Goal: Check status: Check status

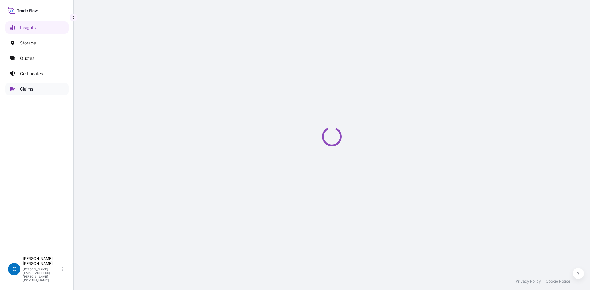
click at [26, 88] on p "Claims" at bounding box center [26, 89] width 13 height 6
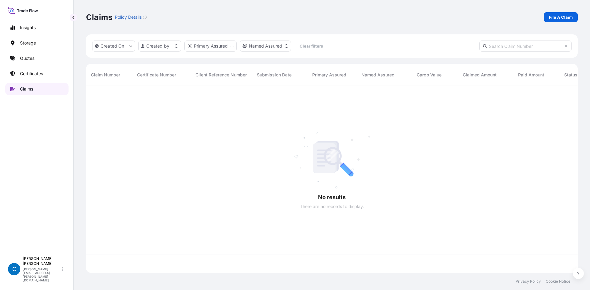
scroll to position [186, 487]
paste input "CL31602-2-1-5"
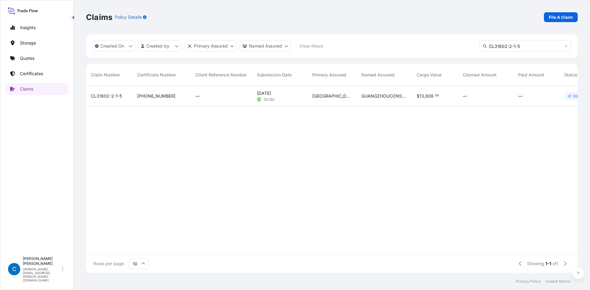
type input "CL31602-2-1-5"
click at [105, 96] on span "CL31602-2-1-5" at bounding box center [106, 96] width 31 height 6
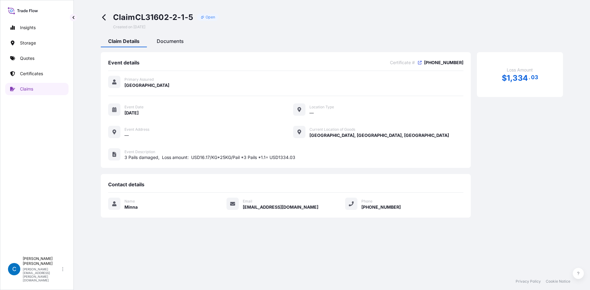
click at [172, 39] on span "Documents" at bounding box center [170, 41] width 27 height 6
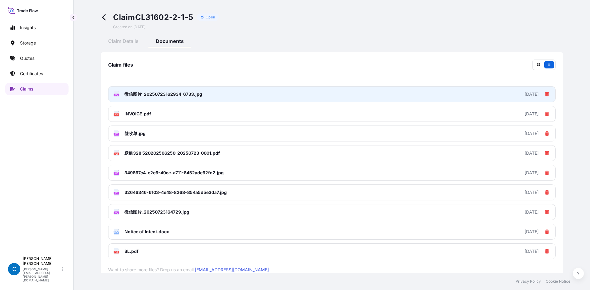
click at [455, 100] on link "JPG 微信图片_20250723162934_6733.jpg 2025-07-24" at bounding box center [331, 94] width 447 height 16
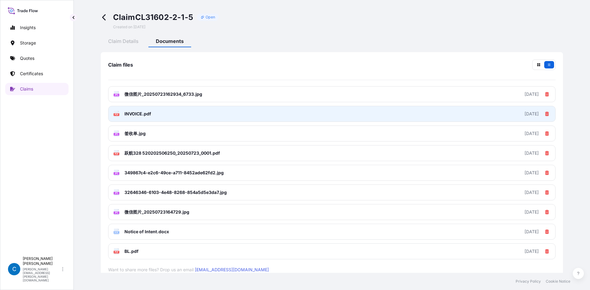
click at [166, 115] on link "PDF INVOICE.pdf 2025-07-24" at bounding box center [331, 114] width 447 height 16
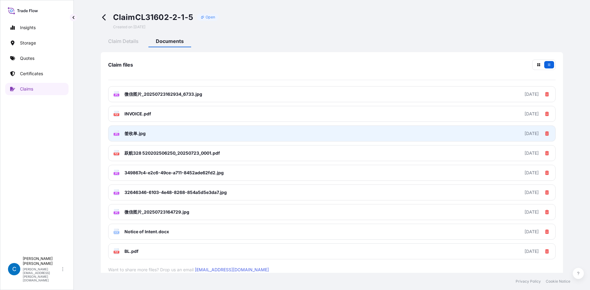
click at [144, 135] on span "签收单.jpg" at bounding box center [134, 134] width 21 height 6
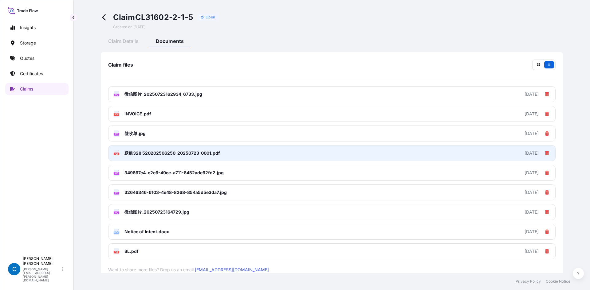
click at [146, 155] on span "跃航328 520202506250_20250723_0001.pdf" at bounding box center [172, 153] width 96 height 6
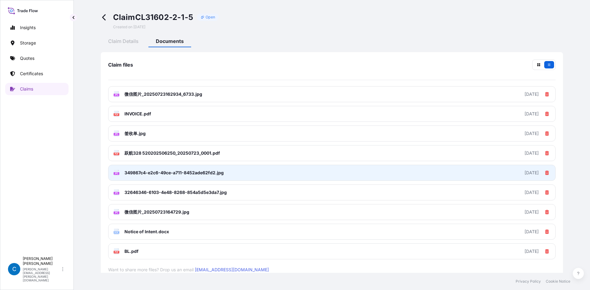
click at [136, 172] on span "349867c4-e2c6-49ce-a711-8452ade62fd2.jpg" at bounding box center [173, 173] width 99 height 6
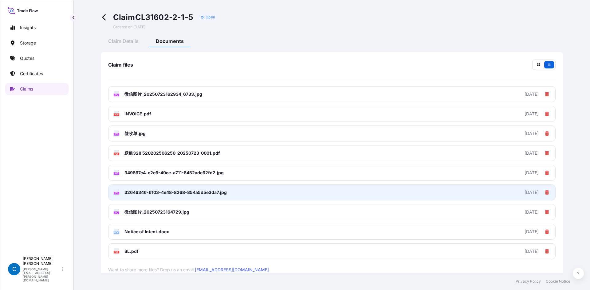
click at [153, 192] on span "32646346-6103-4e48-8268-854a5d5e3da7.jpg" at bounding box center [175, 193] width 102 height 6
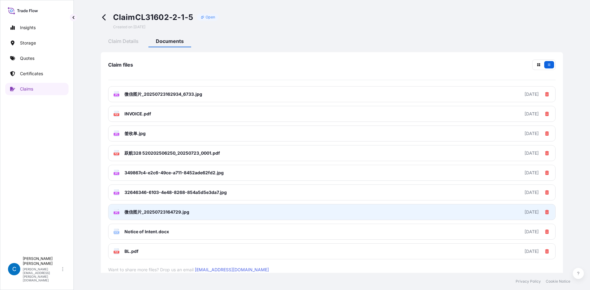
click at [160, 213] on span "微信图片_20250723164729.jpg" at bounding box center [156, 212] width 65 height 6
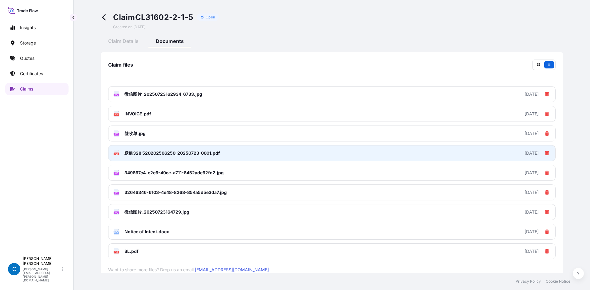
click at [145, 233] on span "Notice of Intent.docx" at bounding box center [146, 232] width 45 height 6
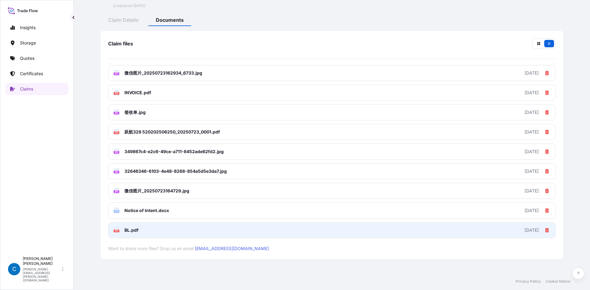
scroll to position [32, 0]
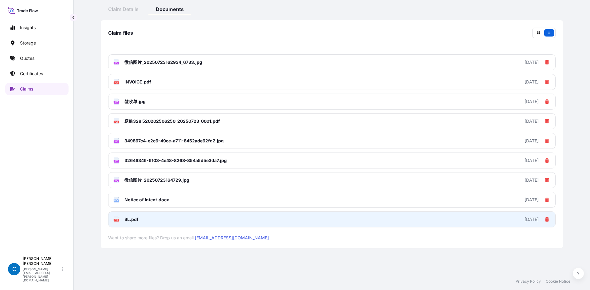
click at [158, 217] on link "PDF BL.pdf 2025-07-24" at bounding box center [331, 220] width 447 height 16
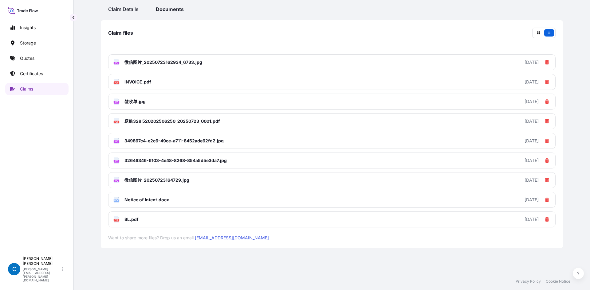
click at [111, 7] on span "Claim Details" at bounding box center [123, 9] width 30 height 6
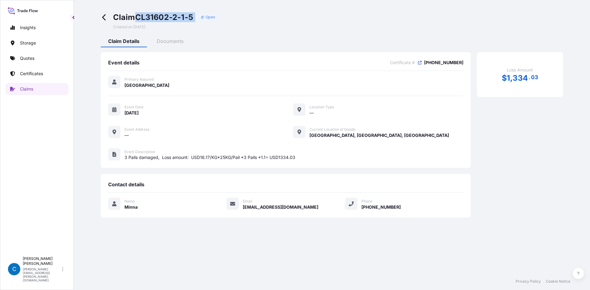
drag, startPoint x: 138, startPoint y: 20, endPoint x: 201, endPoint y: 19, distance: 63.0
click at [201, 19] on div "Claim CL31602-2-1-5 Open" at bounding box center [166, 17] width 106 height 10
copy div "CL31602-2-1-5"
